Goal: Transaction & Acquisition: Purchase product/service

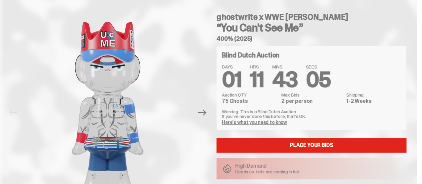
scroll to position [30, 0]
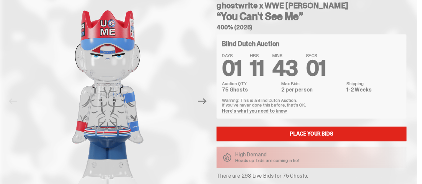
click at [259, 112] on link "Here's what you need to know" at bounding box center [254, 111] width 65 height 6
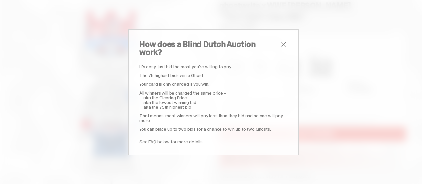
click at [281, 48] on span "close" at bounding box center [283, 44] width 8 height 8
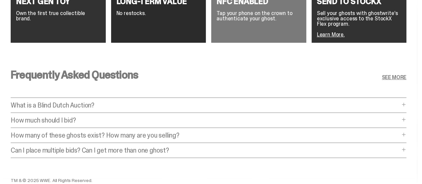
scroll to position [1258, 0]
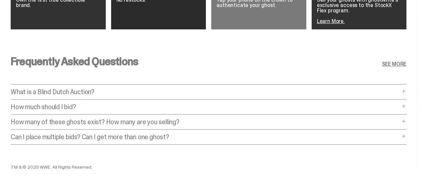
click at [403, 103] on span at bounding box center [403, 105] width 5 height 5
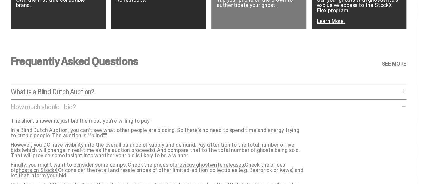
click at [224, 161] on link "previous ghostwrite releases." at bounding box center [209, 164] width 70 height 7
click at [186, 161] on link "previous ghostwrite releases." at bounding box center [209, 164] width 70 height 7
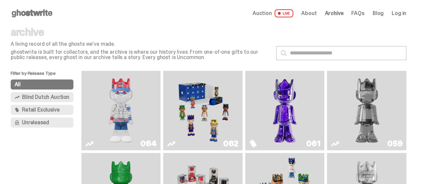
click at [279, 91] on img "Fantasy" at bounding box center [284, 110] width 59 height 74
click at [367, 104] on img "Two" at bounding box center [366, 110] width 59 height 74
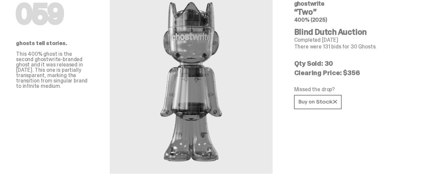
scroll to position [45, 0]
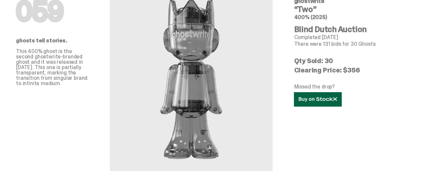
click at [337, 102] on icon at bounding box center [317, 99] width 38 height 5
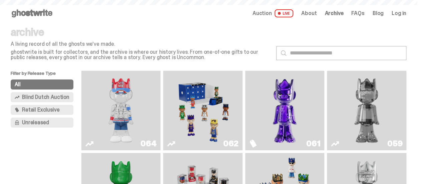
click at [189, 107] on img "Game Face (2025)" at bounding box center [202, 110] width 59 height 74
